Goal: Check status: Check status

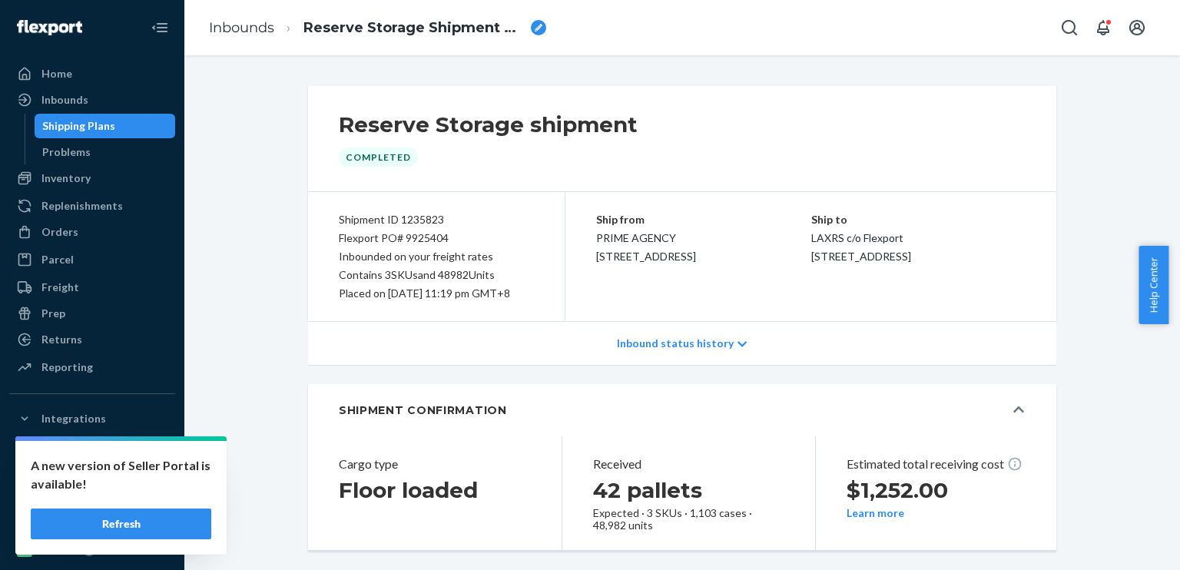
scroll to position [405, 0]
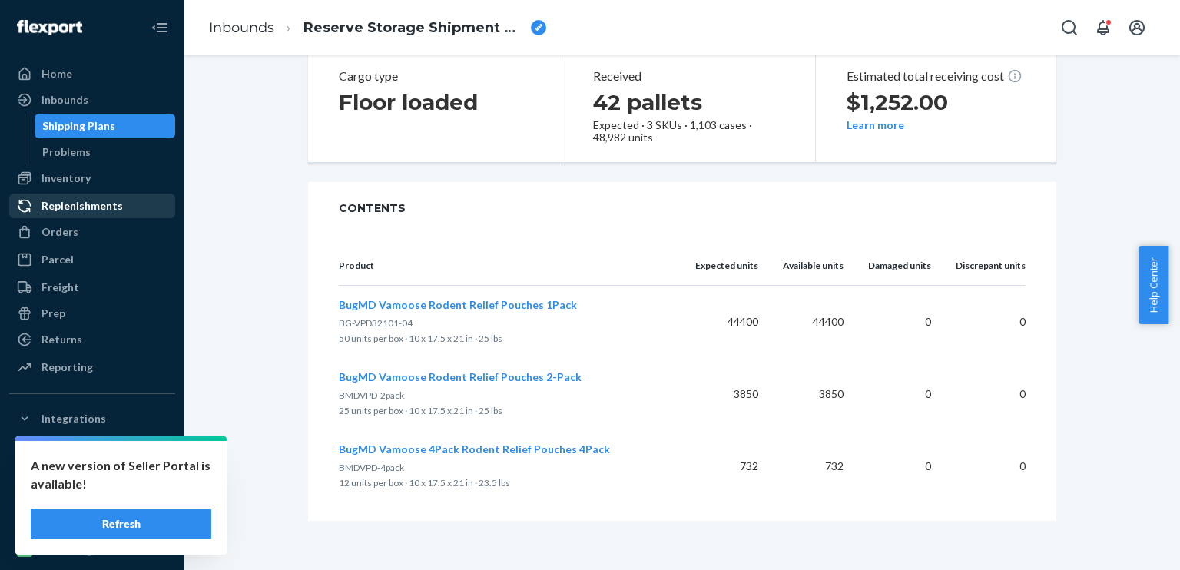
click at [78, 199] on div "Replenishments" at bounding box center [81, 205] width 81 height 15
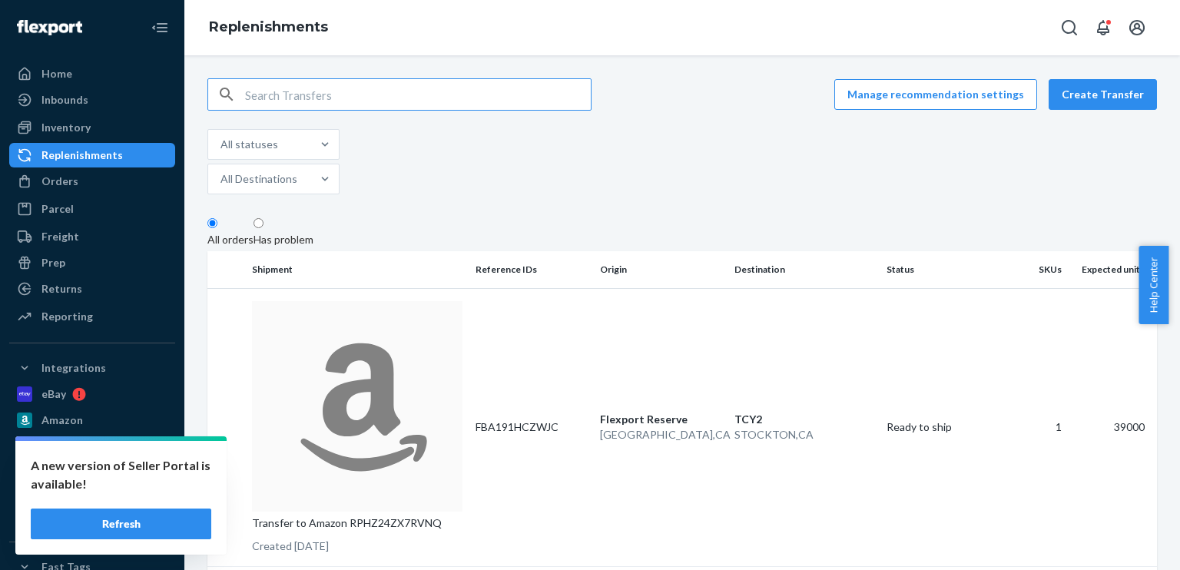
paste input "FBA191HCZWJC"
type input "FBA191HCZWJC"
click at [700, 412] on p "Flexport Reserve" at bounding box center [660, 419] width 121 height 15
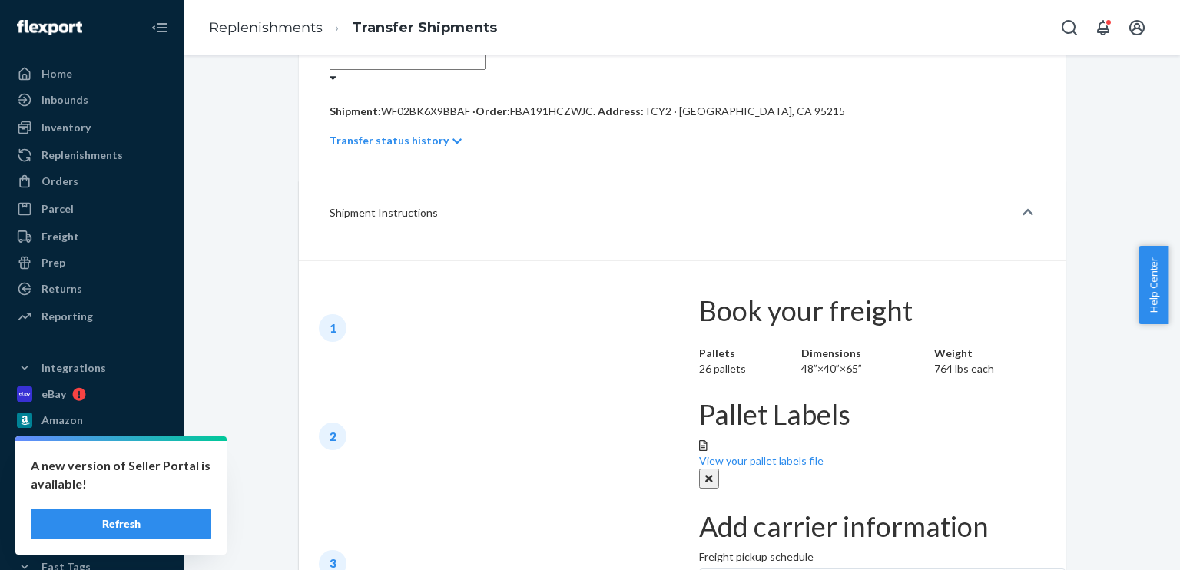
scroll to position [538, 0]
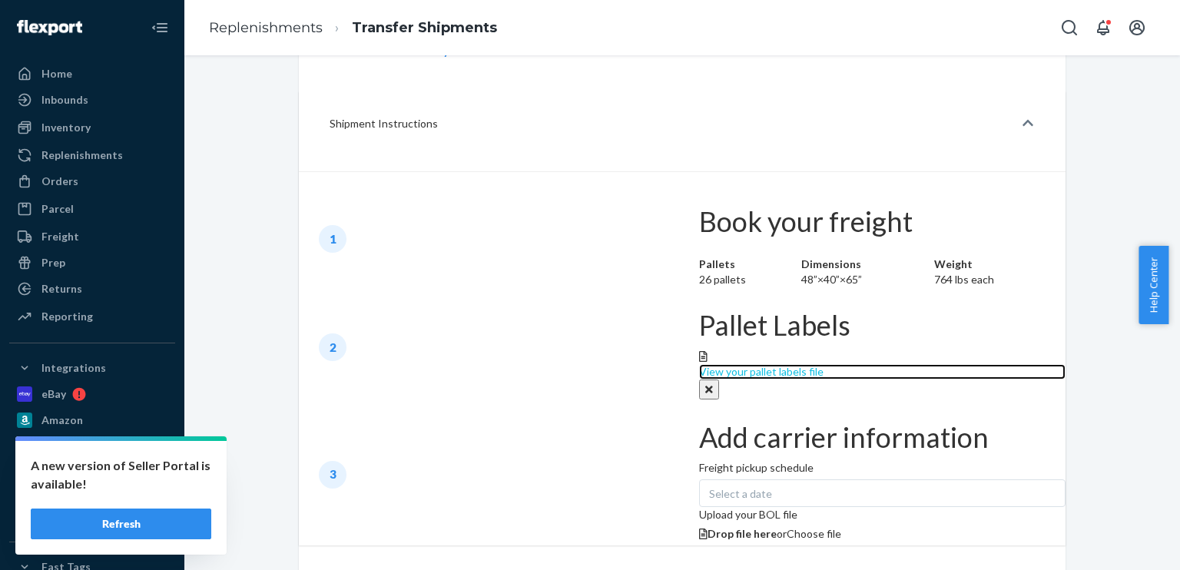
click at [699, 364] on div "View your pallet labels file" at bounding box center [882, 371] width 366 height 15
click at [699, 379] on button "Clear" at bounding box center [709, 389] width 20 height 20
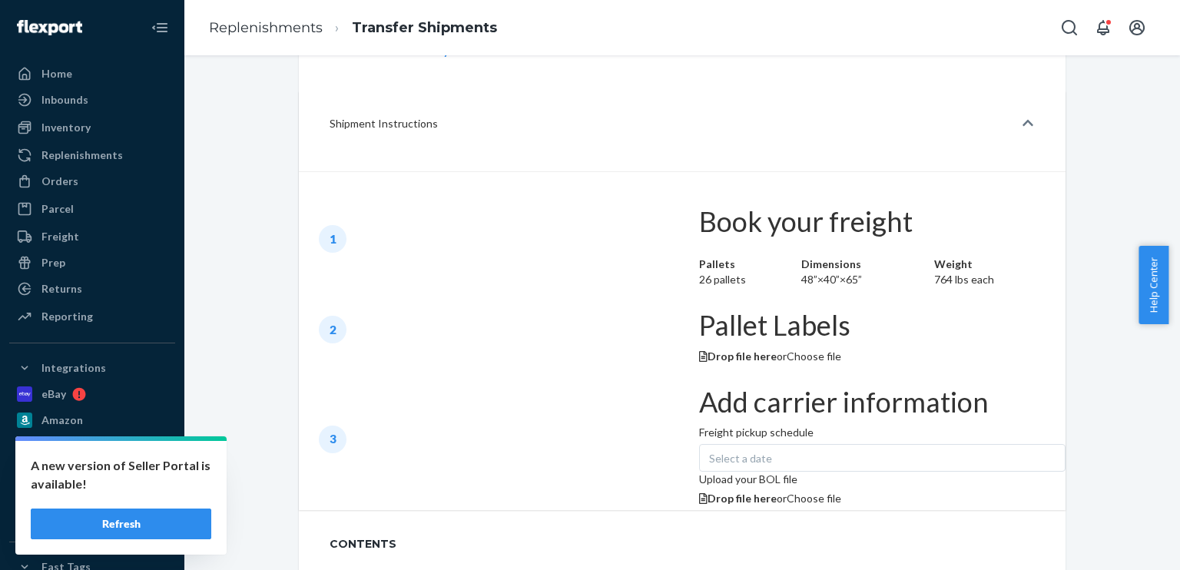
click at [787, 350] on span "Choose file" at bounding box center [814, 356] width 55 height 13
click at [699, 444] on div "Select a date" at bounding box center [882, 458] width 366 height 28
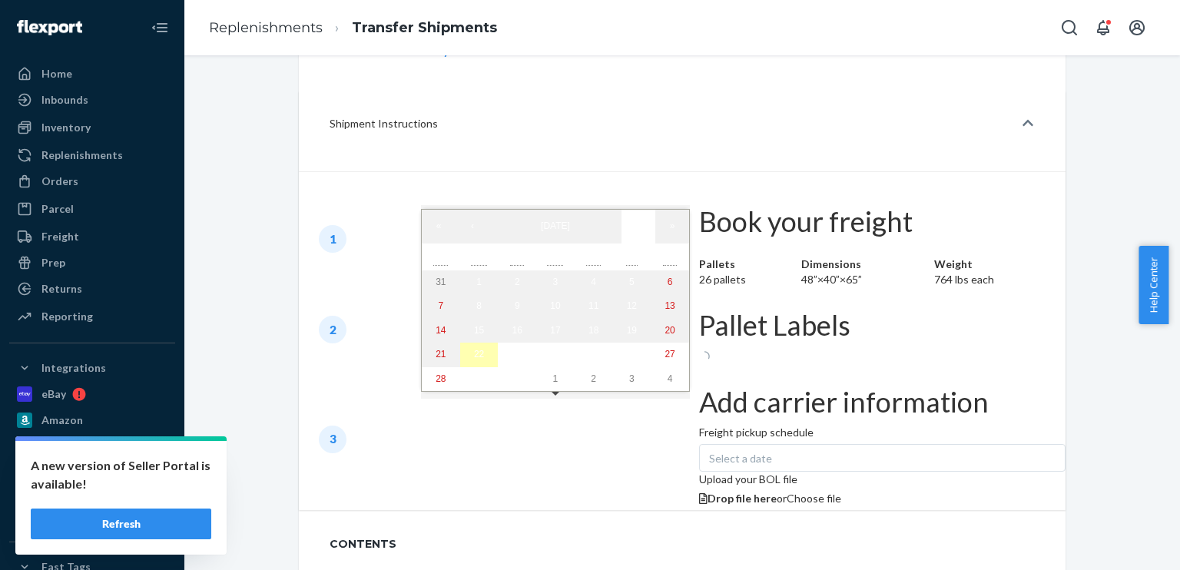
click at [474, 353] on abbr "22" at bounding box center [479, 354] width 10 height 11
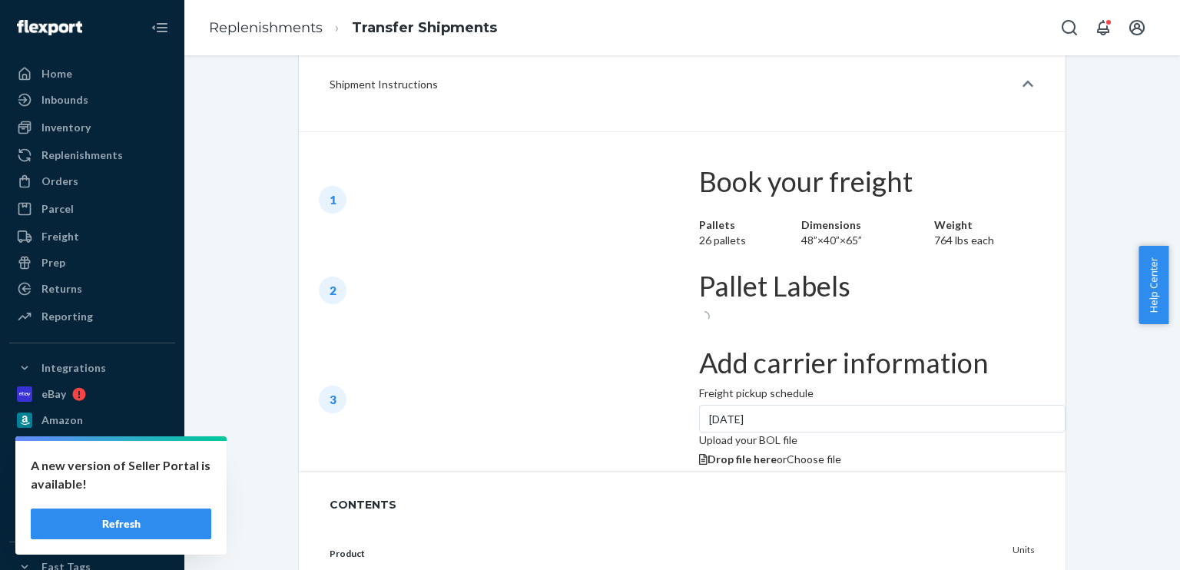
scroll to position [682, 0]
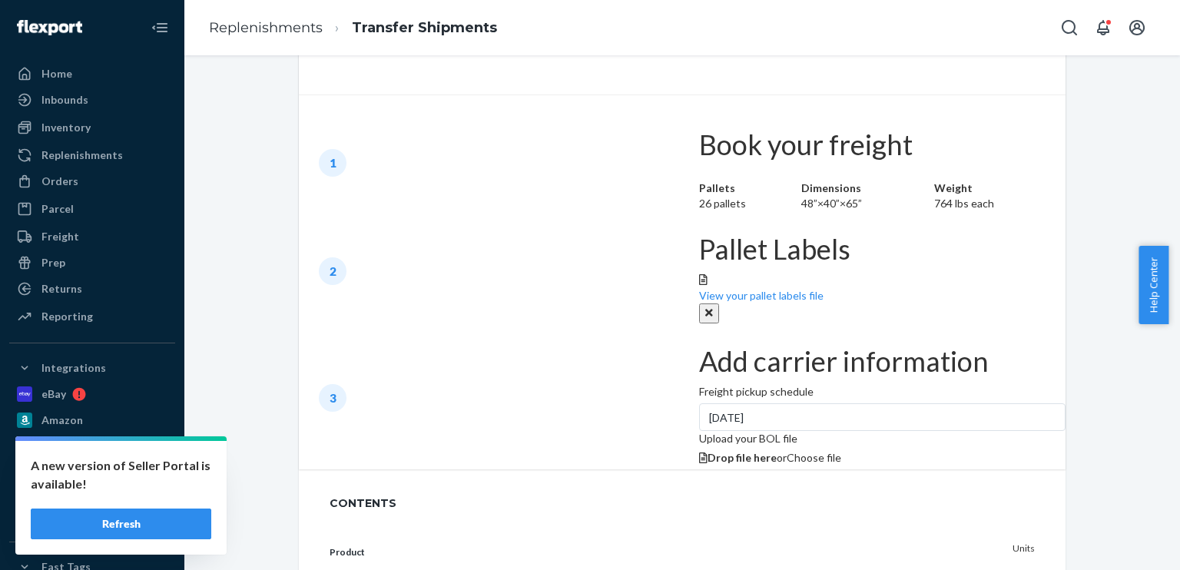
click at [787, 451] on span "Choose file" at bounding box center [814, 457] width 55 height 13
